Goal: Find specific page/section: Find specific page/section

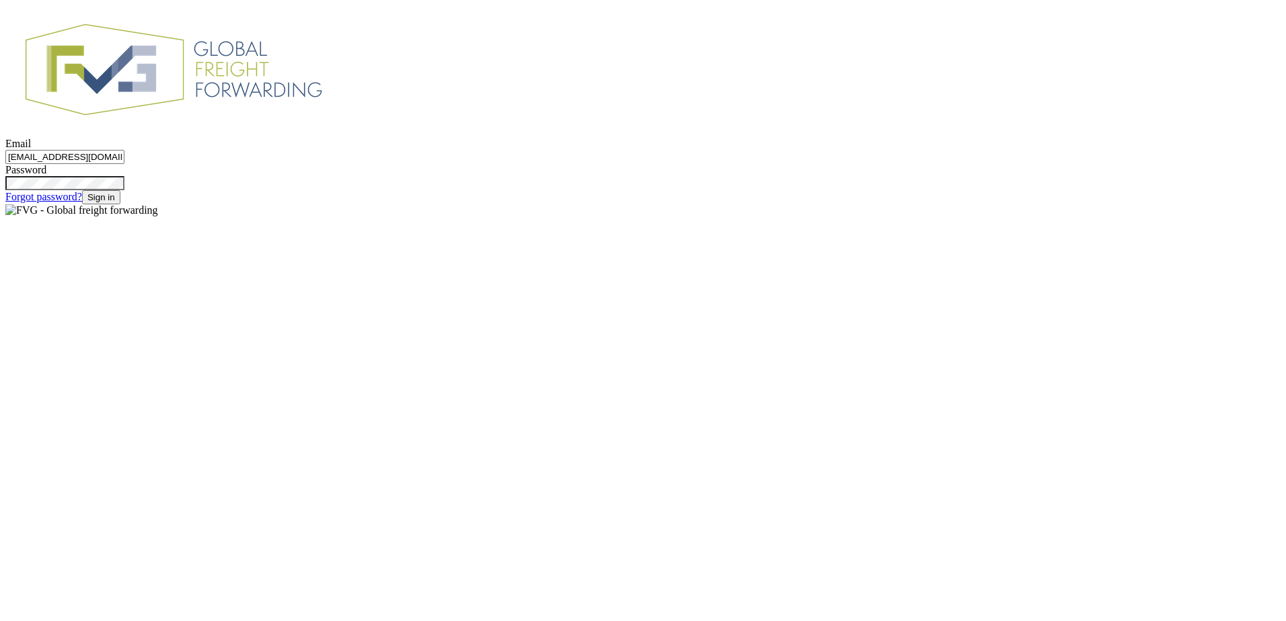
click at [124, 164] on input "[EMAIL_ADDRESS][DOMAIN_NAME]" at bounding box center [64, 157] width 119 height 14
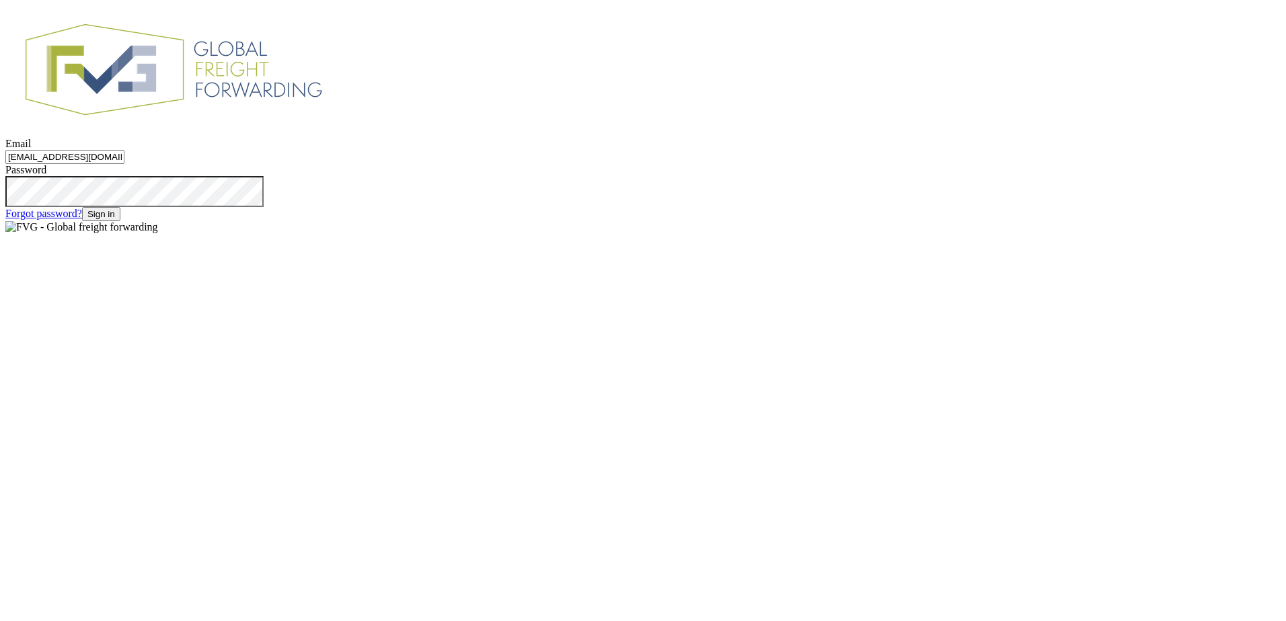
click at [120, 221] on button "Sign in" at bounding box center [101, 214] width 38 height 14
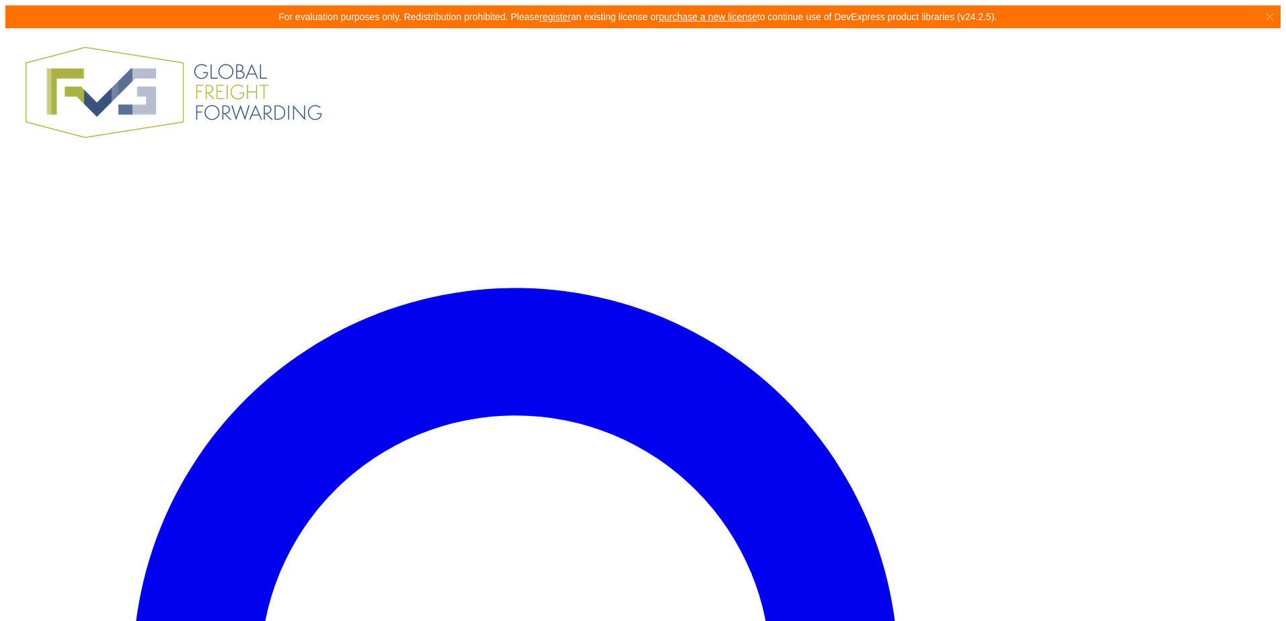
paste input "25BE000004213727B2"
type input "25BE000004213727B2"
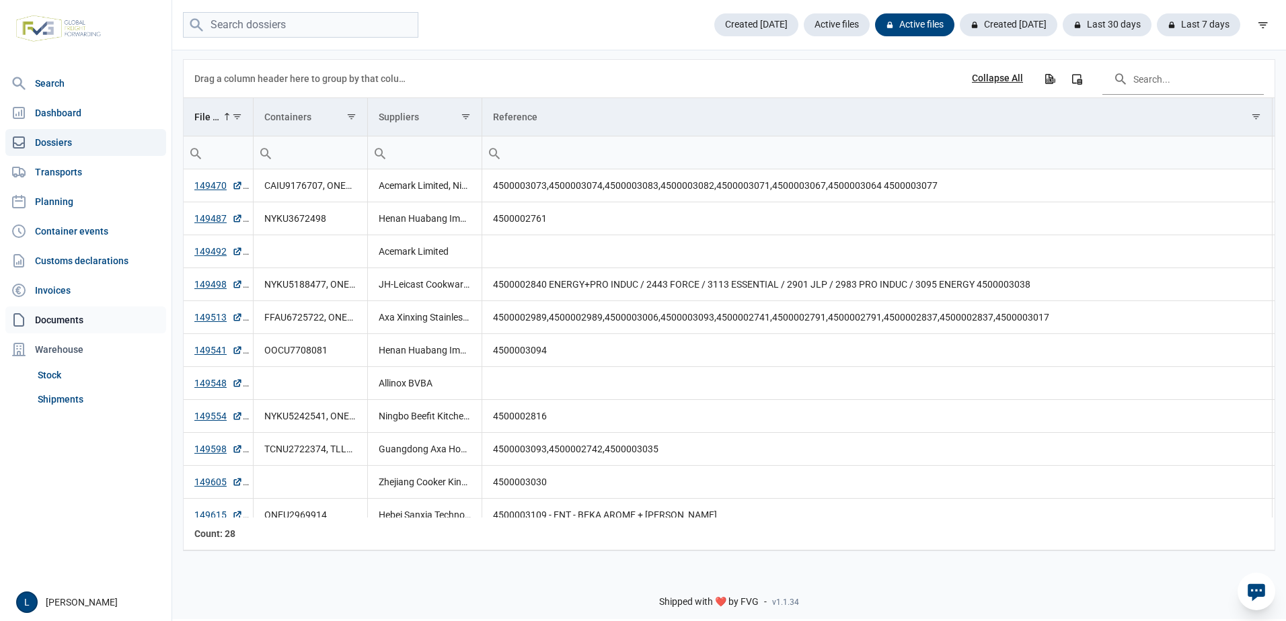
click at [69, 325] on link "Documents" at bounding box center [85, 320] width 161 height 27
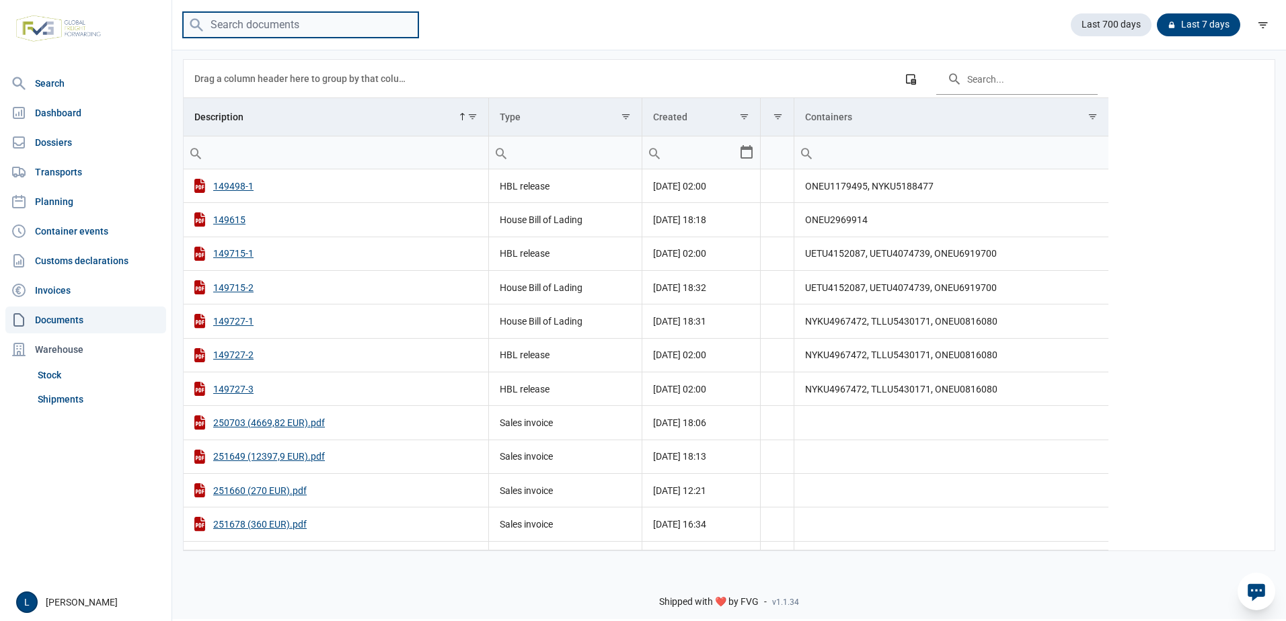
click at [304, 24] on input "search" at bounding box center [300, 25] width 235 height 26
paste input "25BE000004213727B2"
type input "25BE000004213727B2"
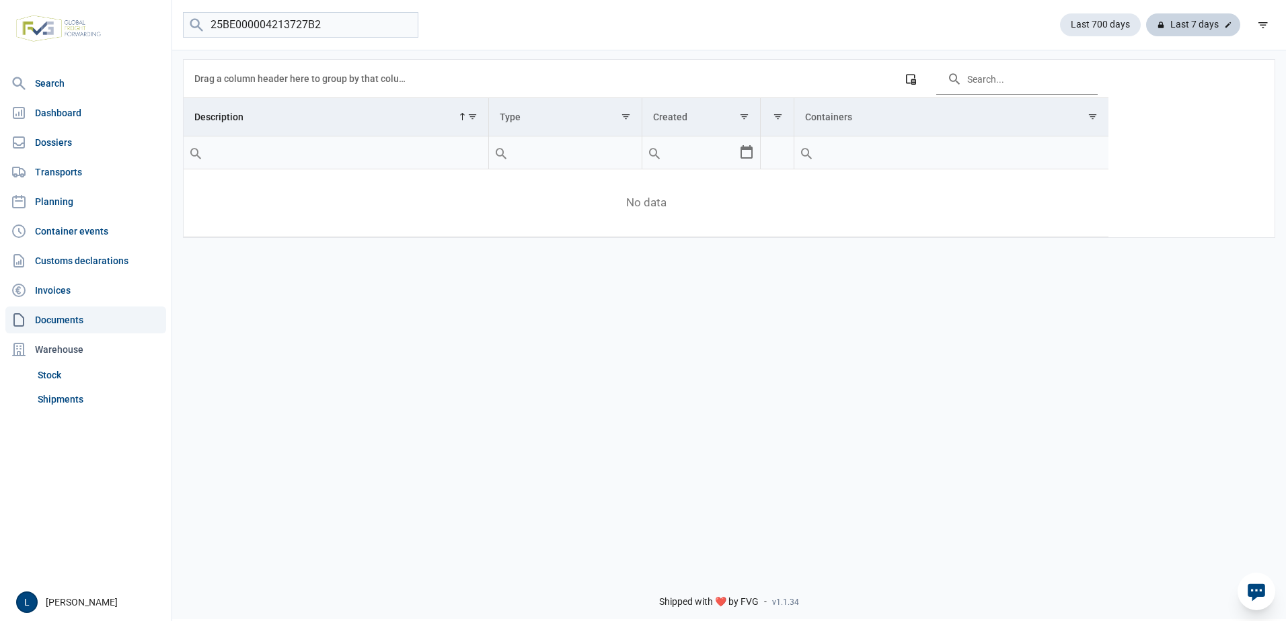
click at [1229, 26] on icon at bounding box center [1228, 25] width 8 height 8
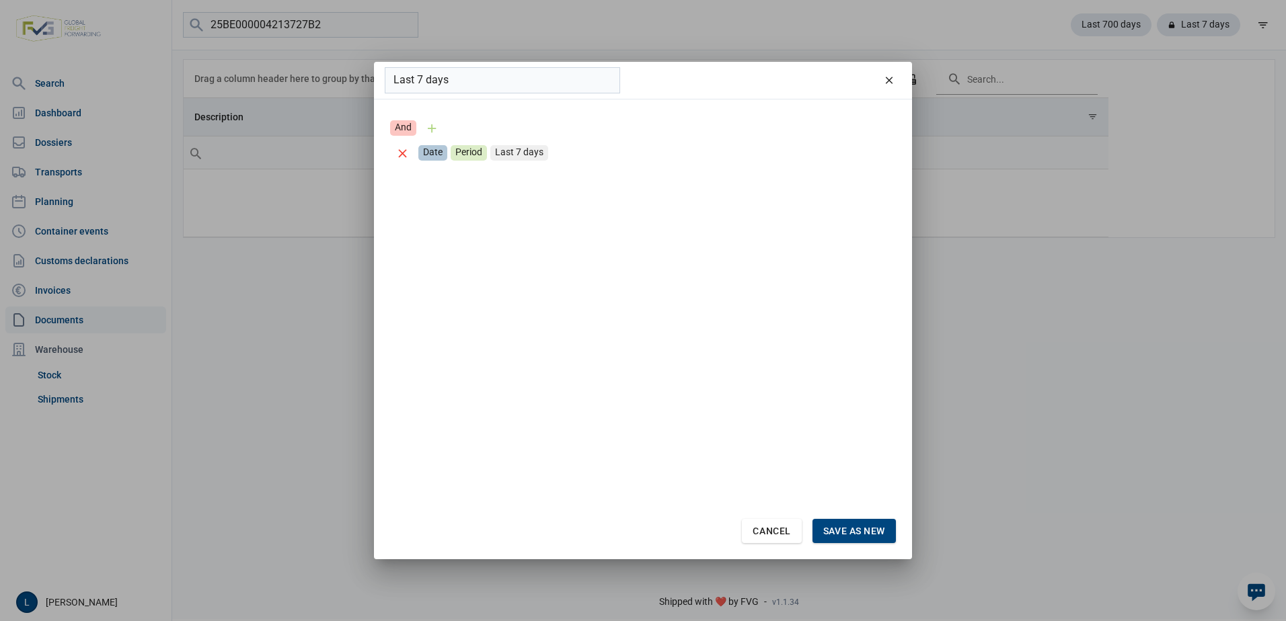
click at [403, 155] on div "Remove condition" at bounding box center [402, 153] width 25 height 25
click at [770, 528] on span "Cancel" at bounding box center [771, 531] width 38 height 11
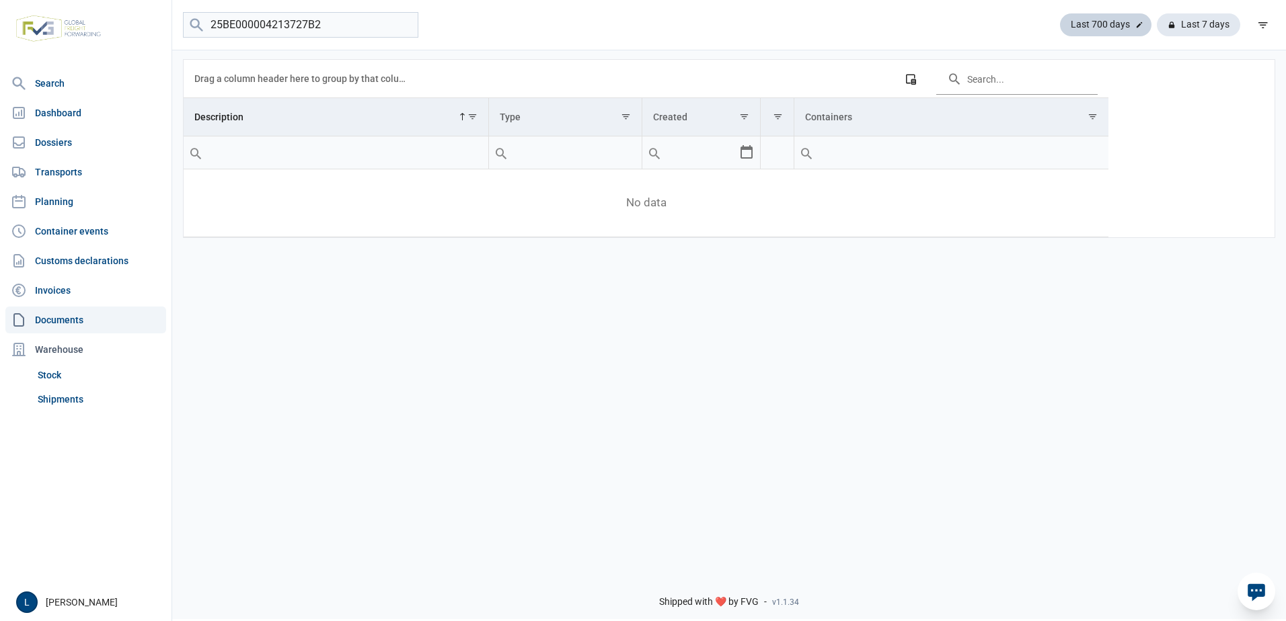
click at [1157, 25] on div "Last 700 days" at bounding box center [1198, 24] width 83 height 23
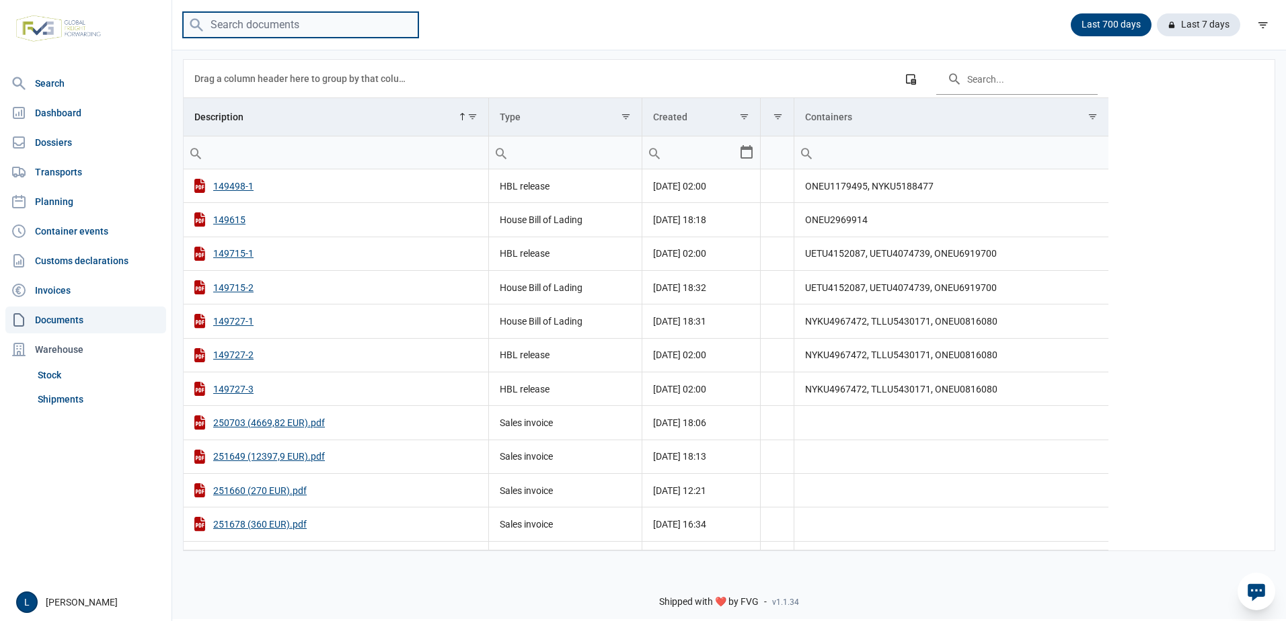
click at [370, 29] on input "search" at bounding box center [300, 25] width 235 height 26
paste input "25BE000004213816B6"
type input "25BE000004213816B6"
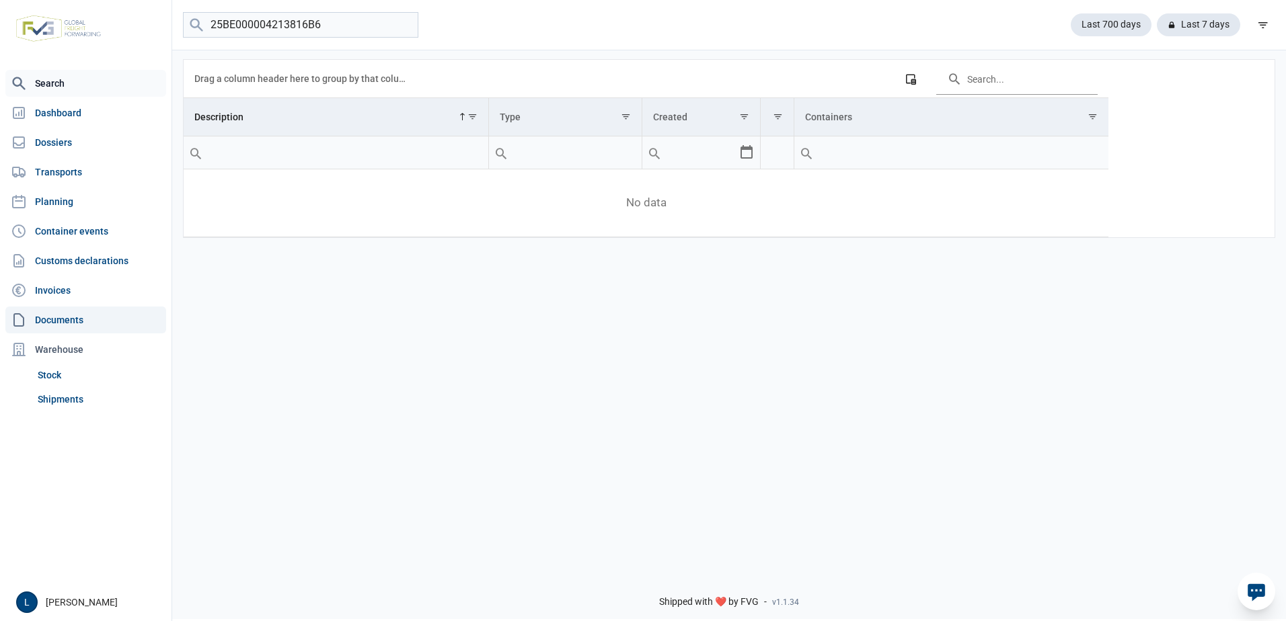
click at [100, 77] on link "Search" at bounding box center [85, 83] width 161 height 27
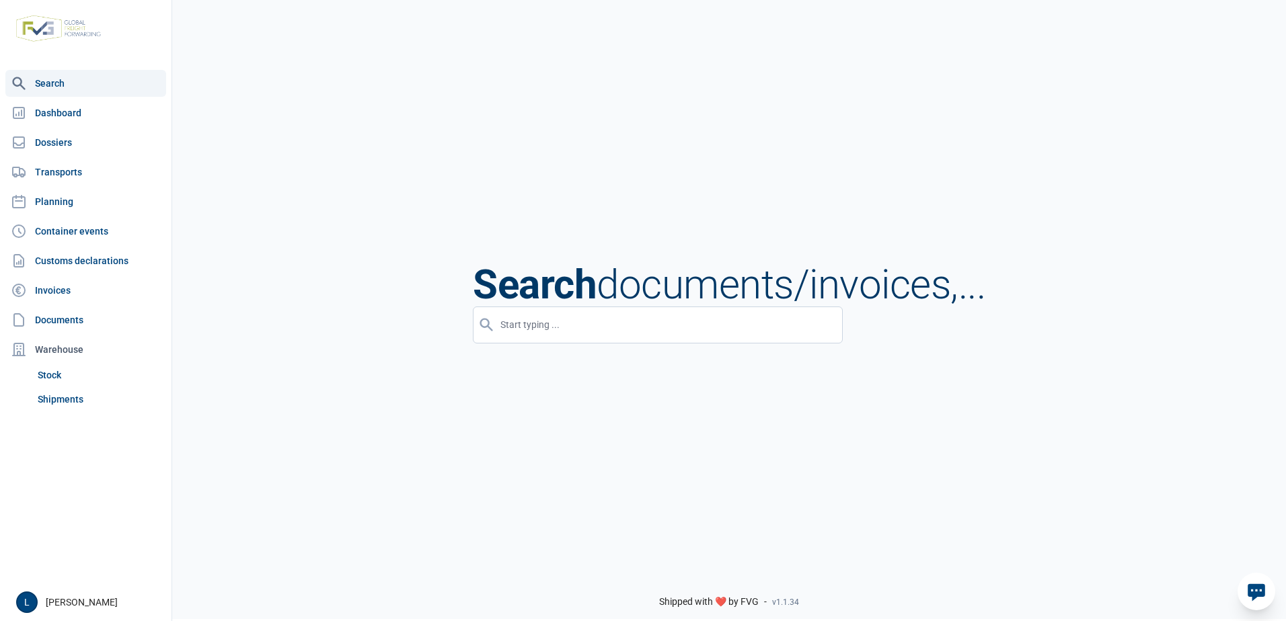
click at [616, 337] on input "input" at bounding box center [658, 325] width 370 height 37
paste input "25BE000004213816B6"
type input "25BE000004213816B6"
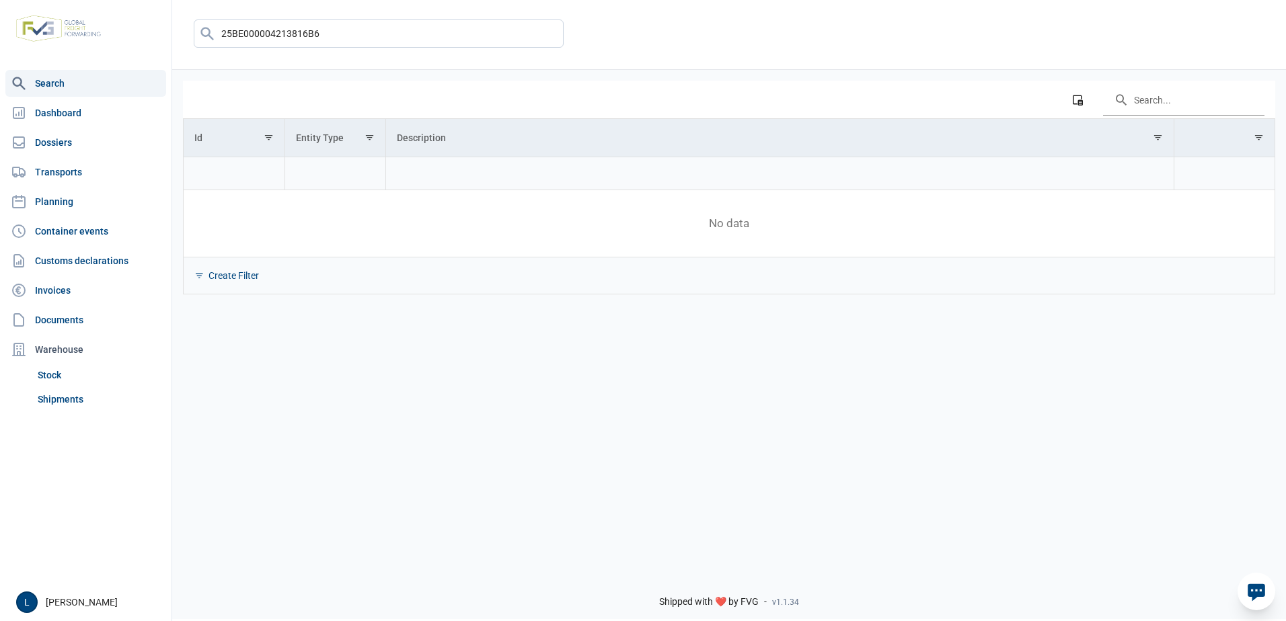
click at [335, 42] on input "input" at bounding box center [379, 34] width 370 height 28
type input "25BE000004213816"
